Goal: Task Accomplishment & Management: Complete application form

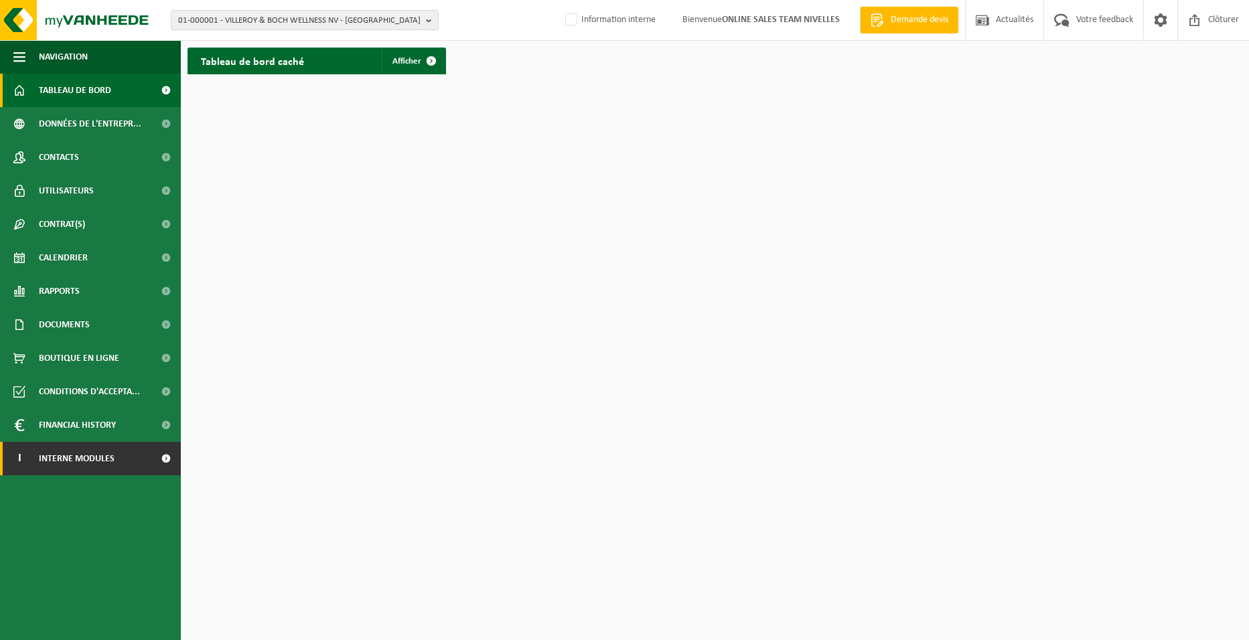
click at [115, 461] on link "I Interne modules" at bounding box center [90, 458] width 181 height 33
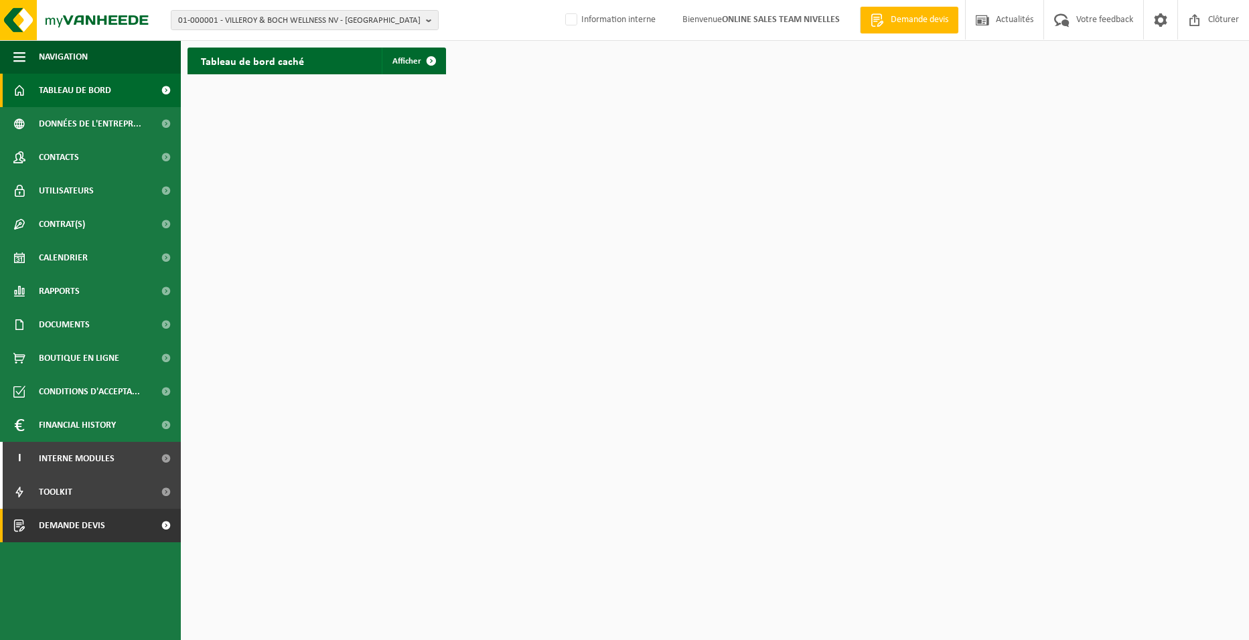
click at [112, 534] on link "Demande devis" at bounding box center [90, 525] width 181 height 33
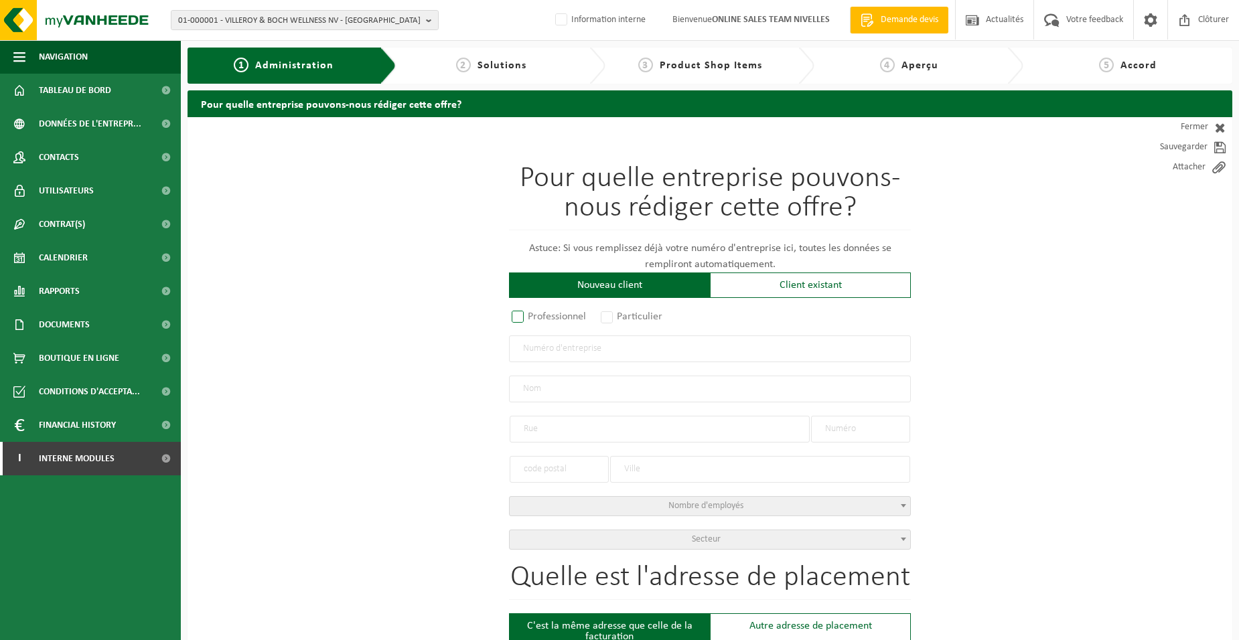
click at [564, 317] on label "Professionnel" at bounding box center [549, 316] width 81 height 19
click at [540, 317] on input "Professionnel" at bounding box center [535, 317] width 9 height 9
radio input "true"
click at [561, 357] on input "text" at bounding box center [710, 348] width 402 height 27
type input "0818645752"
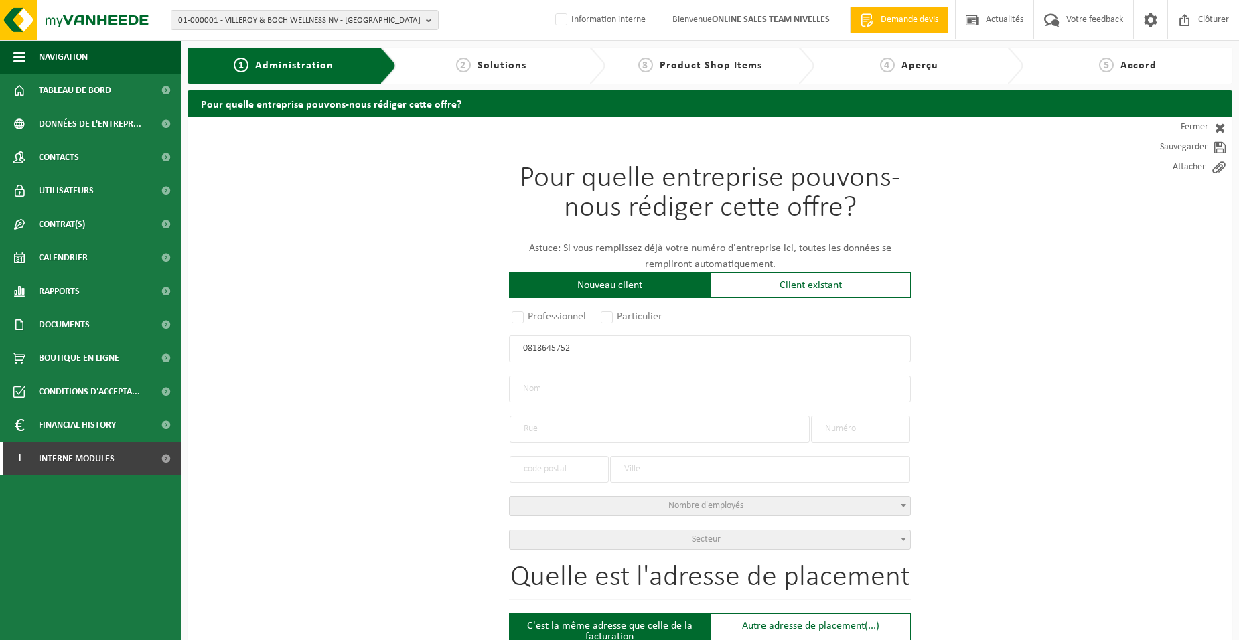
radio input "false"
select select
type input "META SYSTEM SRL"
type input "[GEOGRAPHIC_DATA],SAUV."
type input "9"
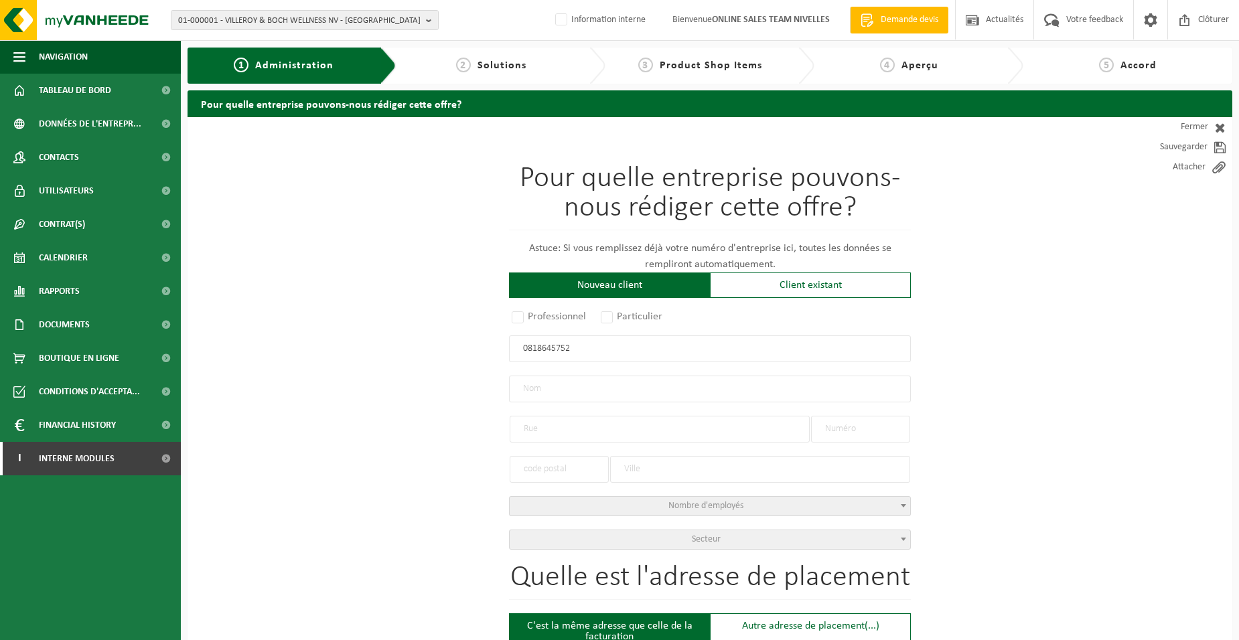
type input "5030"
type input "GEMBLOUX"
type input "2357431877"
radio input "true"
select select "147865"
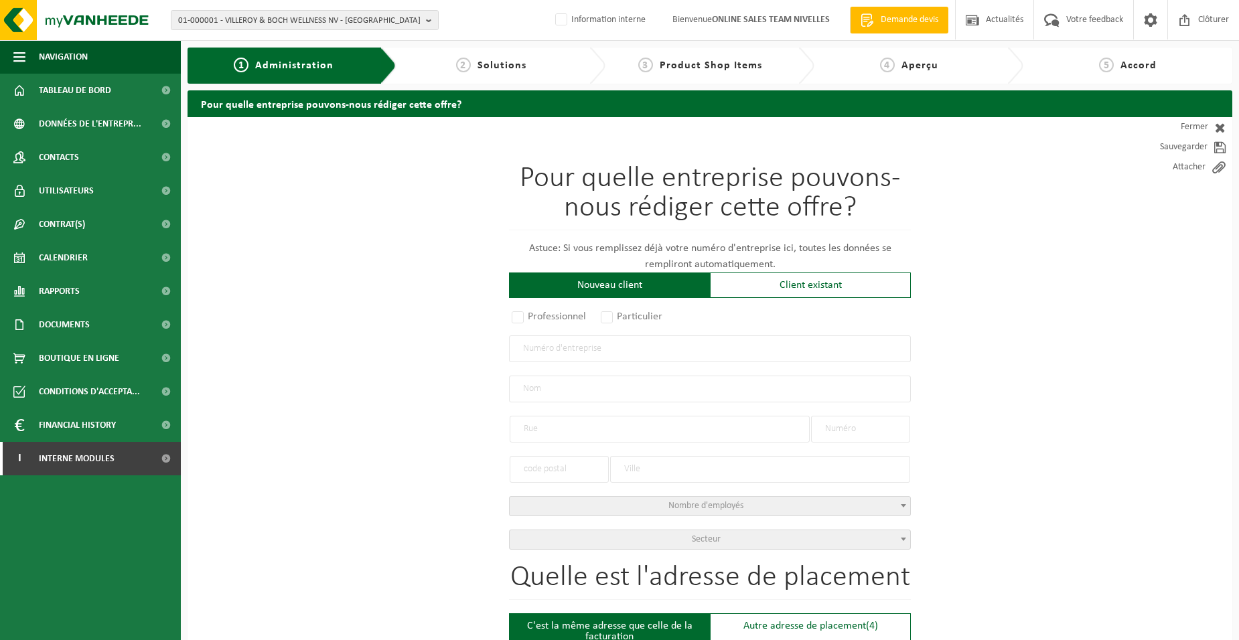
type input "0818.645.752"
type input "META SYSTEM SRL"
type input "[GEOGRAPHIC_DATA],SAUV."
type input "9"
type input "5030"
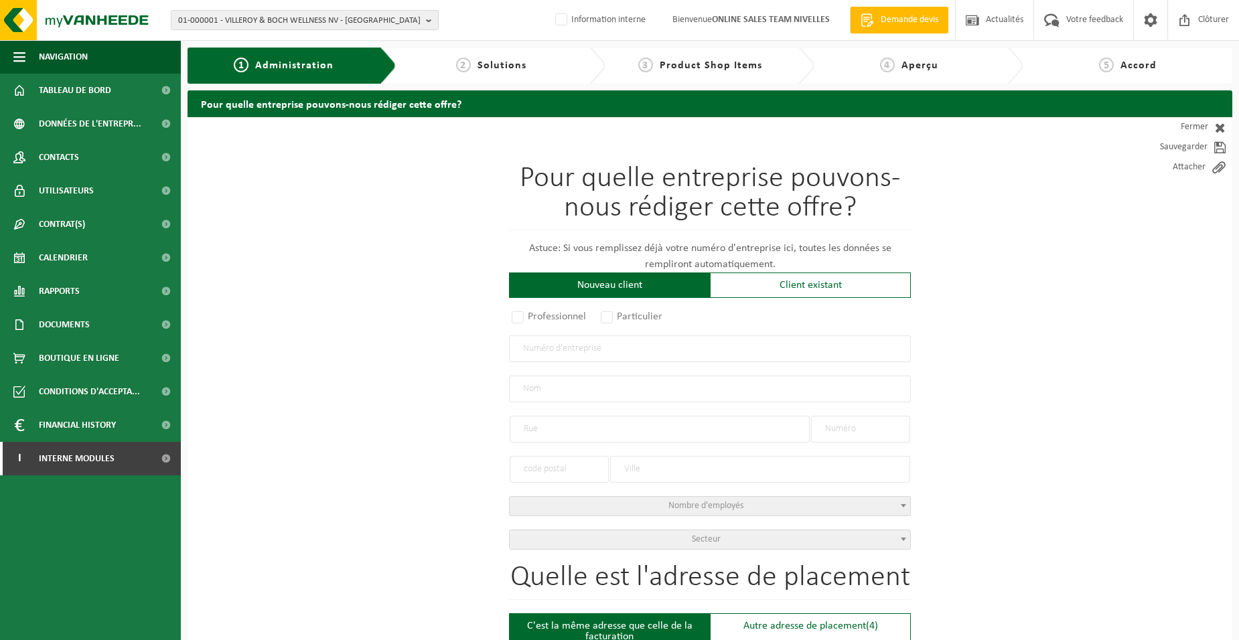
type input "GEMBLOUX"
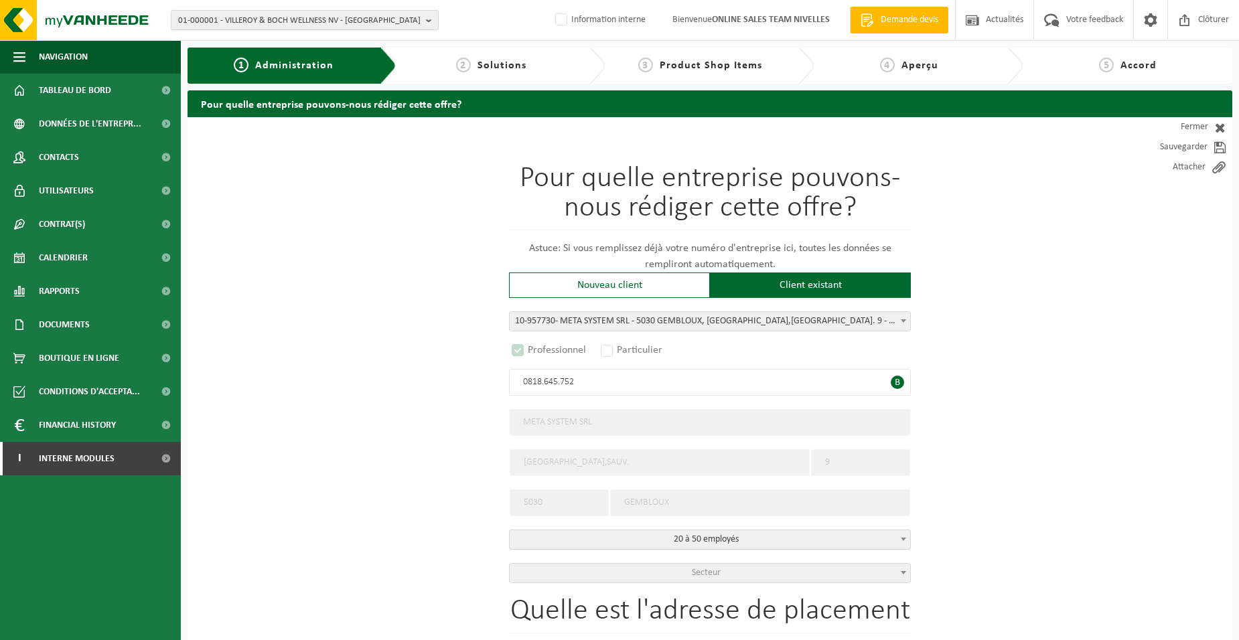
select select "C"
type input "0818.645.752"
